Goal: Find specific page/section: Find specific page/section

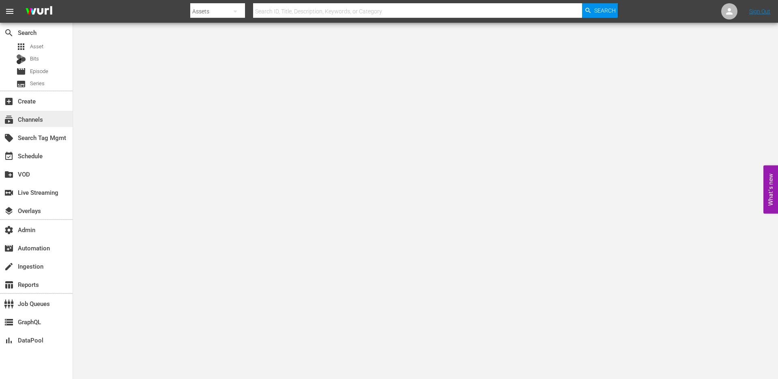
click at [32, 121] on div "subscriptions Channels" at bounding box center [22, 117] width 45 height 7
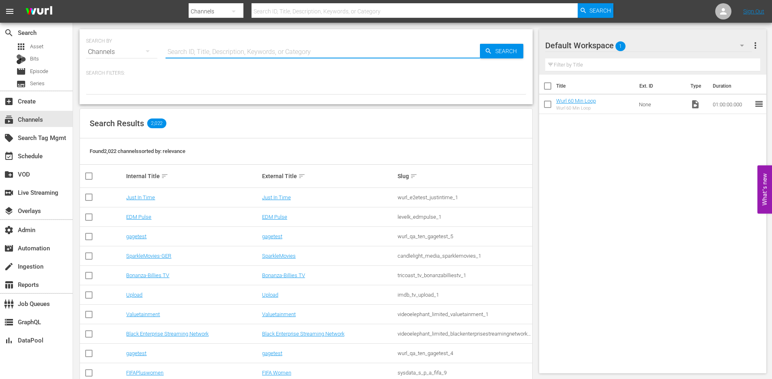
click at [248, 52] on input "text" at bounding box center [322, 51] width 314 height 19
paste input "cinedigm_entertainment_corp_bobrossdiefreudeammalen_1"
type input "cinedigm_entertainment_corp_bobrossdiefreudeammalen_1"
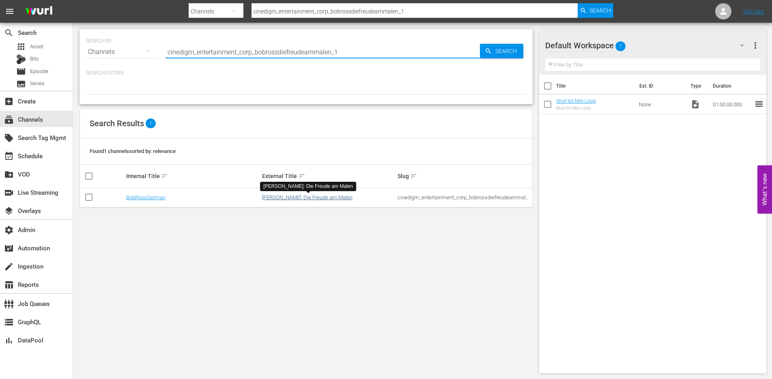
type input "cinedigm_entertainment_corp_bobrossdiefreudeammalen_1"
click at [319, 198] on link "[PERSON_NAME]: Die Freude am Malen" at bounding box center [307, 197] width 90 height 6
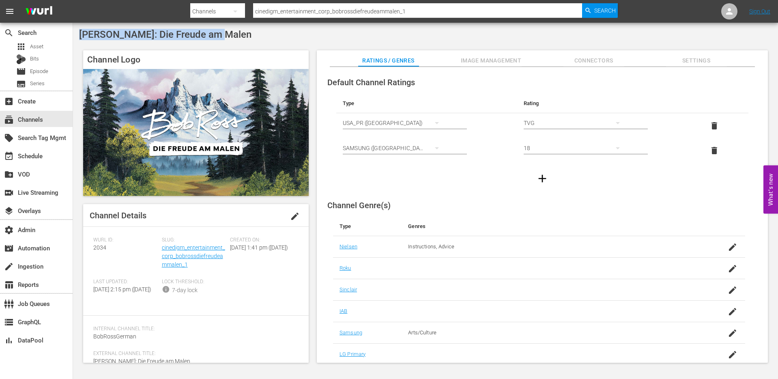
drag, startPoint x: 176, startPoint y: 36, endPoint x: 80, endPoint y: 37, distance: 96.1
click at [80, 37] on div "[PERSON_NAME]: Die Freude am Malen" at bounding box center [425, 34] width 693 height 11
copy span "[PERSON_NAME]: Die Freude am Malen"
